Goal: Check status: Check status

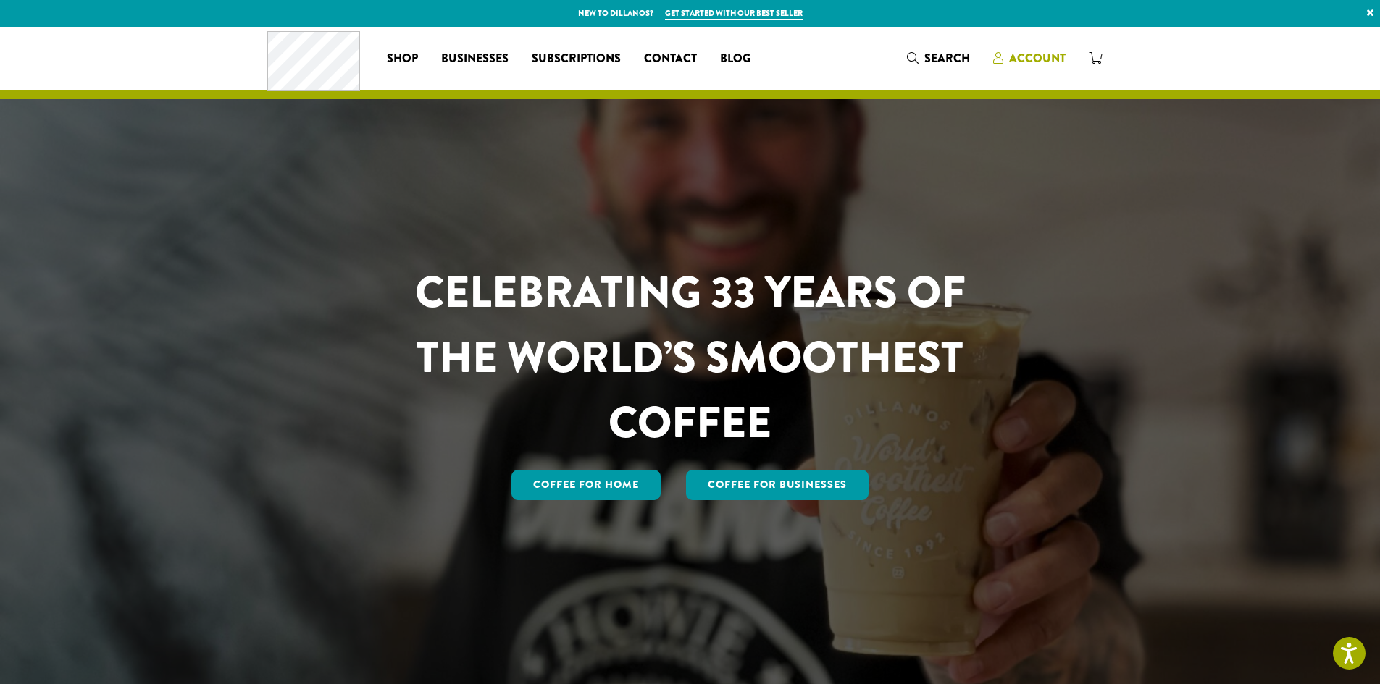
click at [1031, 58] on span "Account" at bounding box center [1037, 58] width 56 height 17
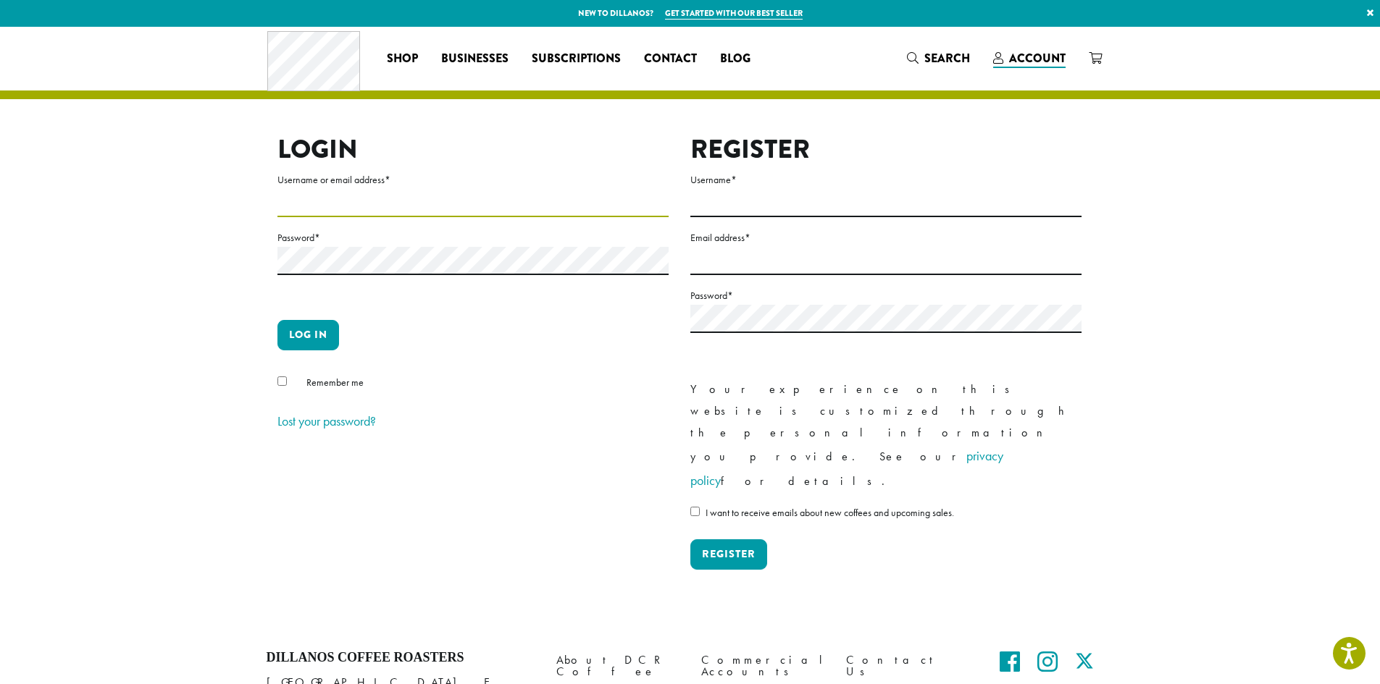
click at [300, 199] on input "Username or email address *" at bounding box center [472, 203] width 391 height 28
type input "**********"
click at [299, 337] on button "Log in" at bounding box center [308, 335] width 62 height 30
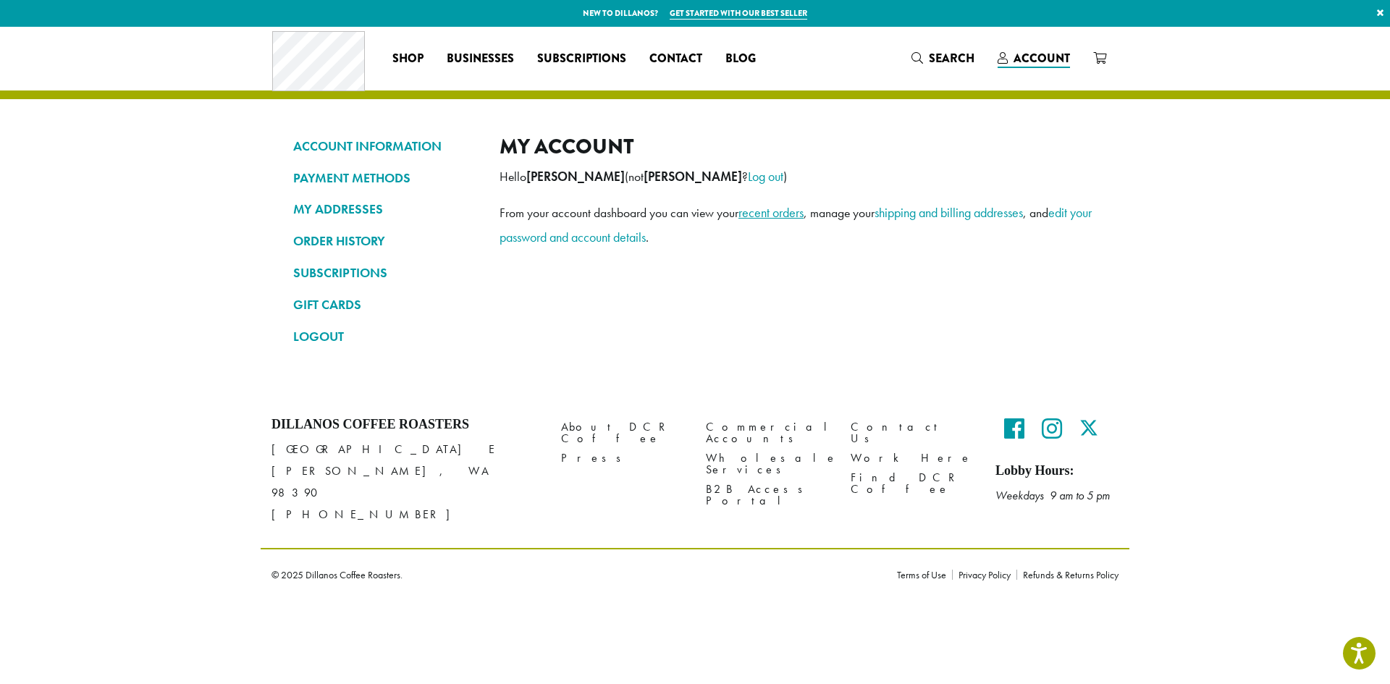
click at [784, 214] on link "recent orders" at bounding box center [771, 212] width 65 height 17
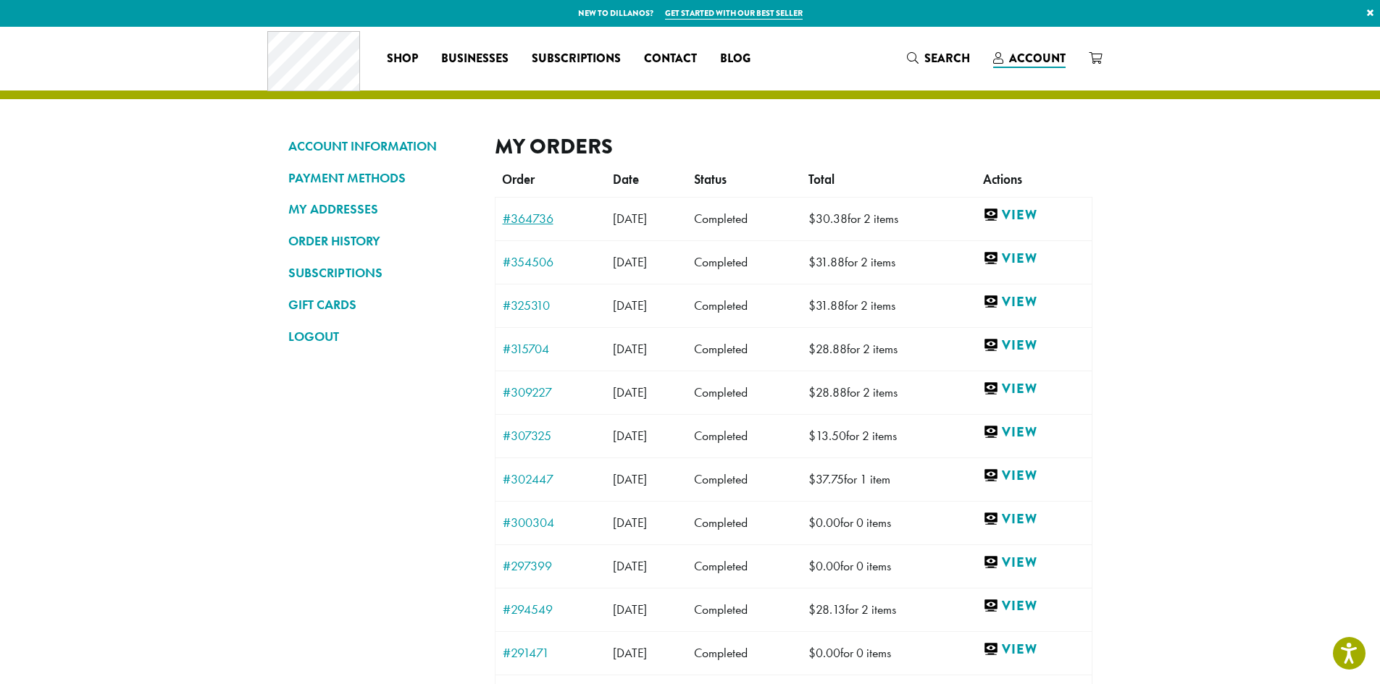
click at [522, 217] on link "#364736" at bounding box center [551, 218] width 96 height 13
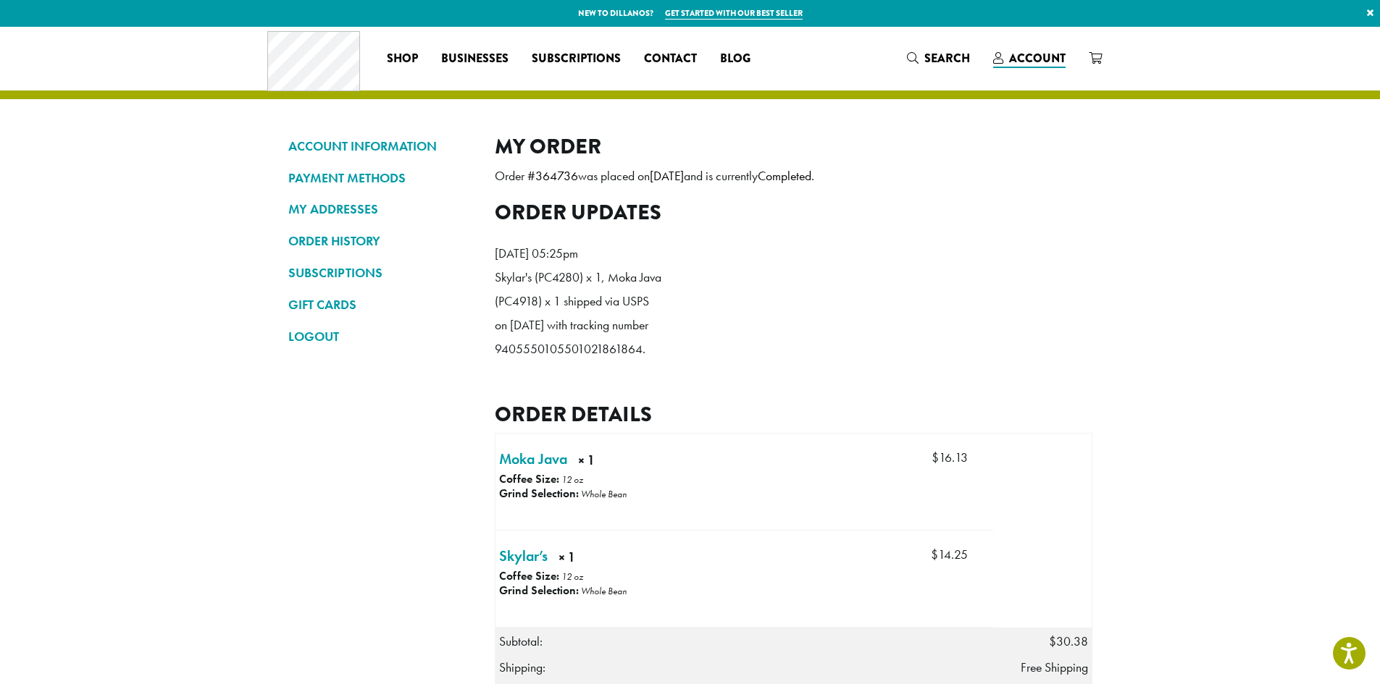
drag, startPoint x: 648, startPoint y: 392, endPoint x: 496, endPoint y: 402, distance: 152.4
click at [496, 361] on p "Skylar's (PC4280) x 1, Moka Java (PC4918) x 1 shipped via USPS on [DATE] with t…" at bounding box center [578, 314] width 167 height 96
click at [681, 380] on ol "[DATE] 05:25pm Skylar's (PC4280) x 1, Moka Java (PC4918) x 1 shipped via USPS o…" at bounding box center [793, 305] width 597 height 149
drag, startPoint x: 639, startPoint y: 394, endPoint x: 491, endPoint y: 398, distance: 147.8
click at [491, 398] on div "ACCOUNT INFORMATION PAYMENT METHODS MY ADDRESSES ORDER HISTORY SUBSCRIPTIONS GI…" at bounding box center [690, 658] width 826 height 1048
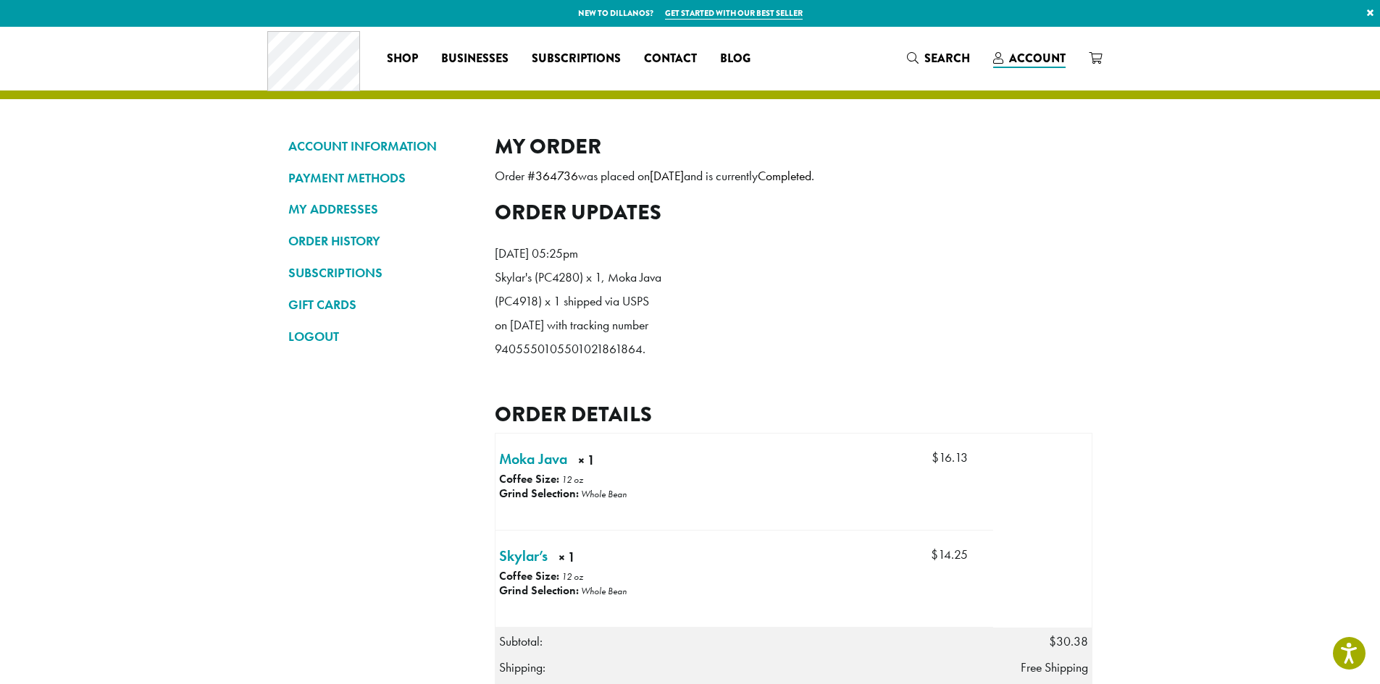
copy p "9405550105501021861864"
